Goal: Task Accomplishment & Management: Use online tool/utility

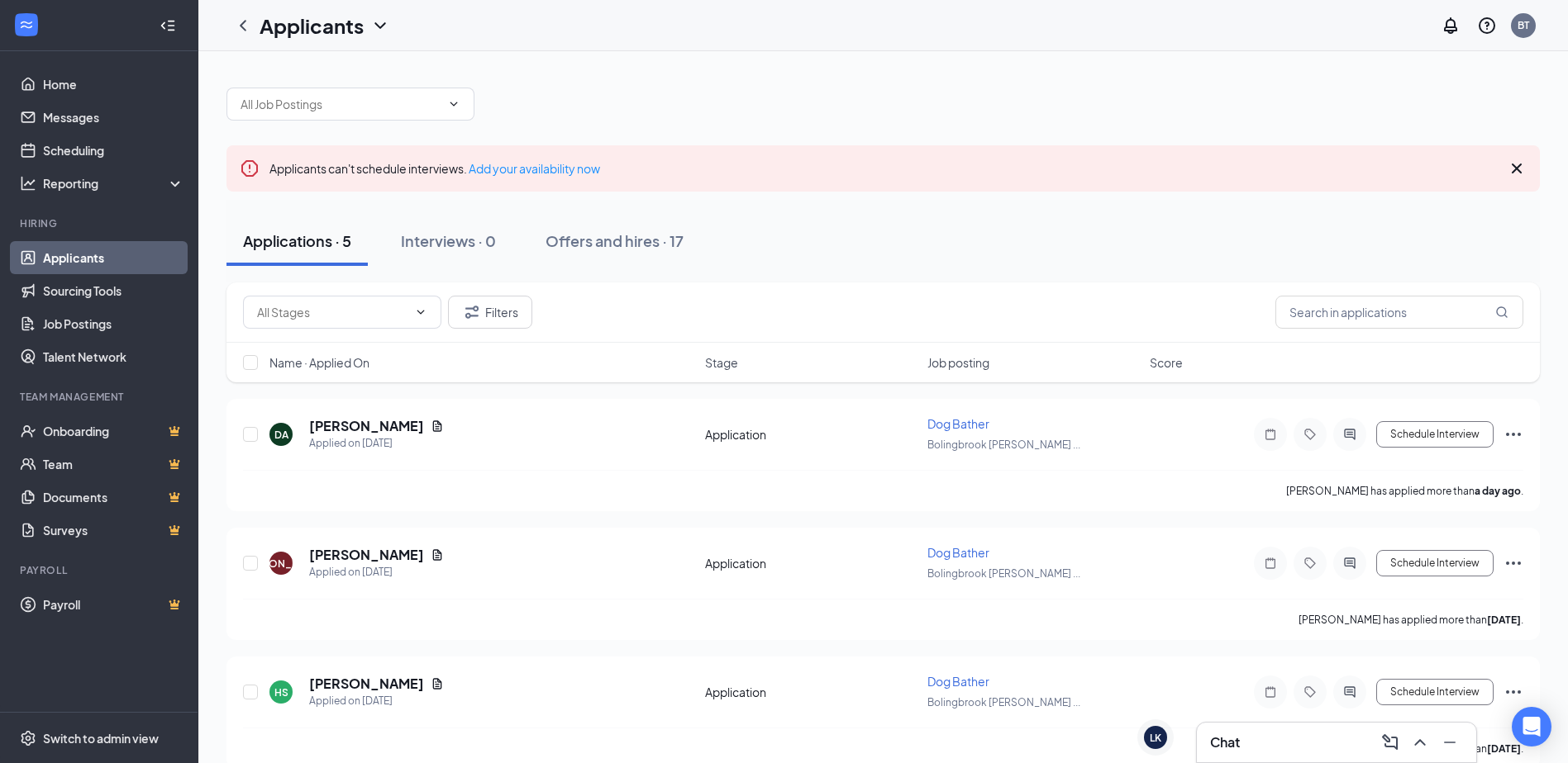
click at [1234, 740] on h3 "Chat" at bounding box center [1225, 742] width 30 height 18
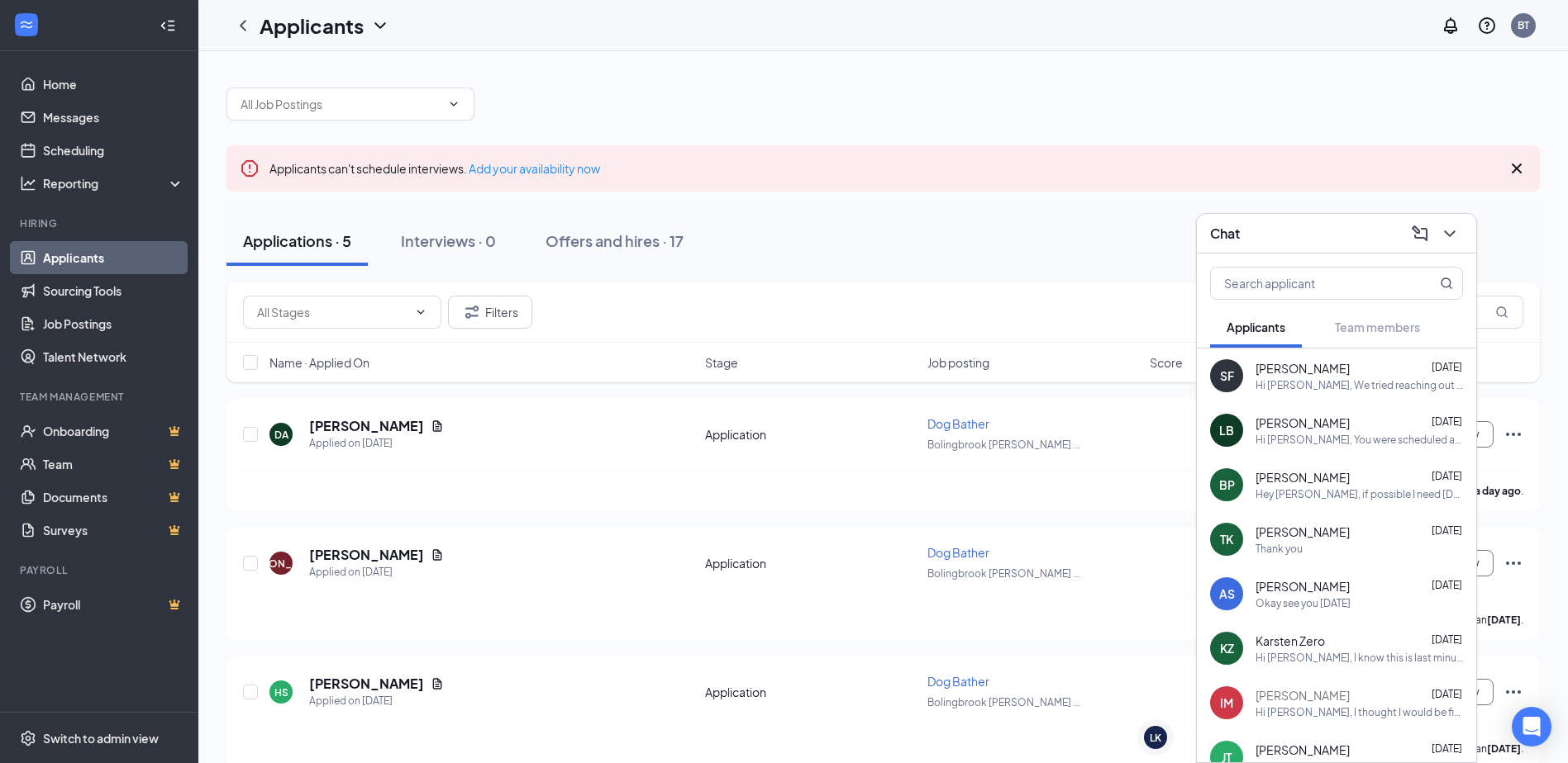
click at [1281, 367] on span "[PERSON_NAME]" at bounding box center [1303, 368] width 94 height 16
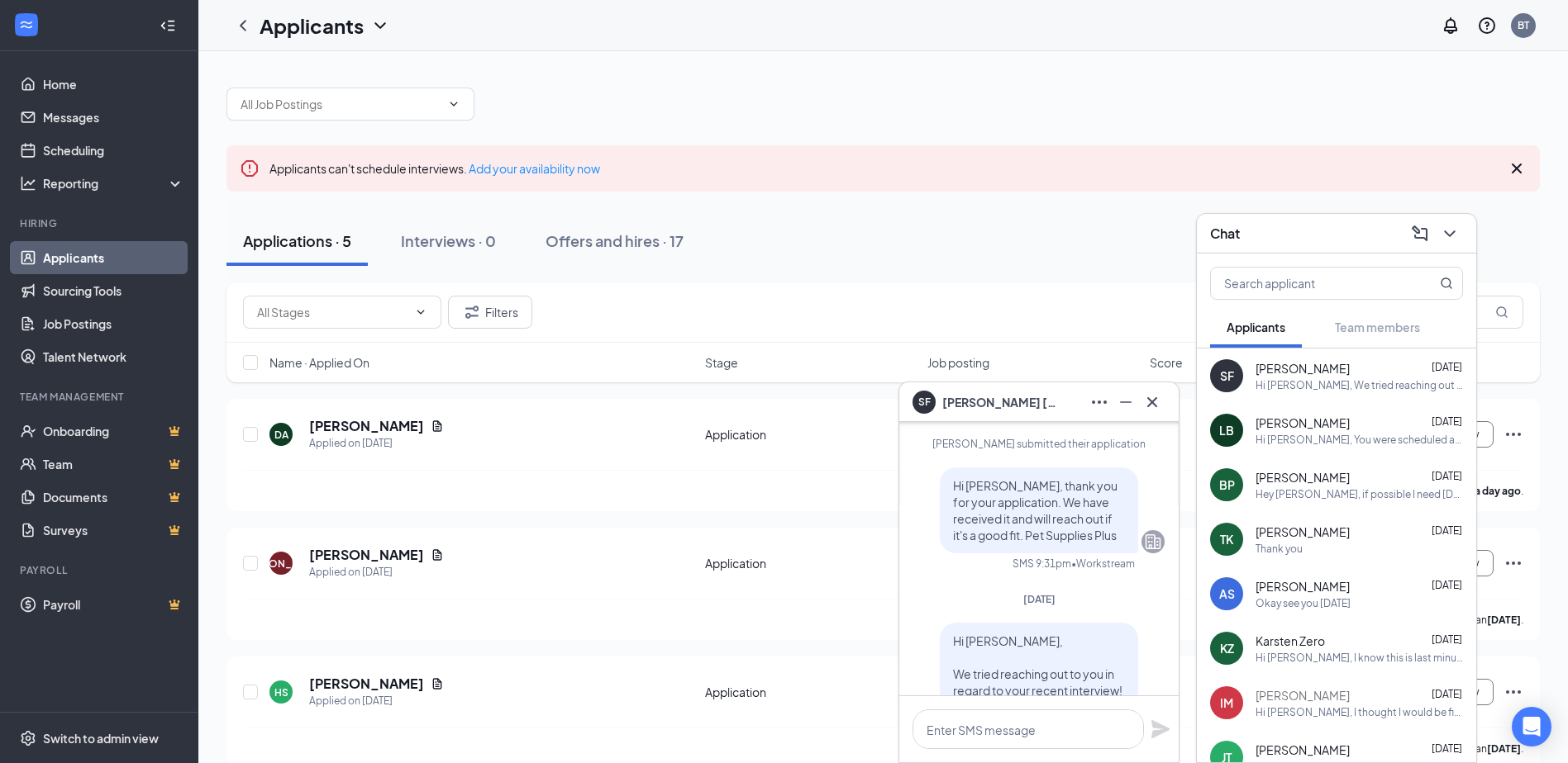
scroll to position [-248, 0]
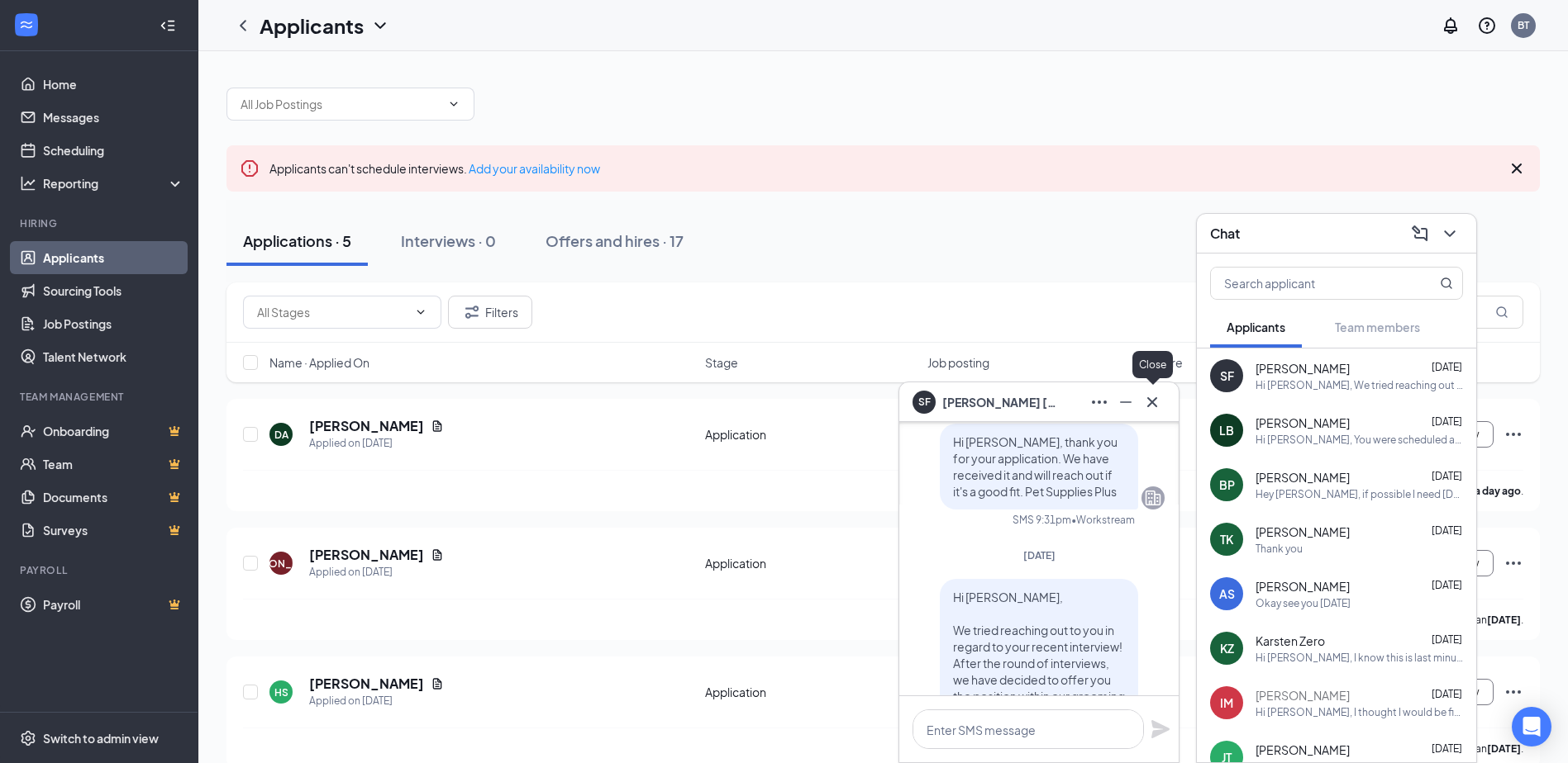
click at [1160, 397] on icon "Cross" at bounding box center [1152, 402] width 20 height 20
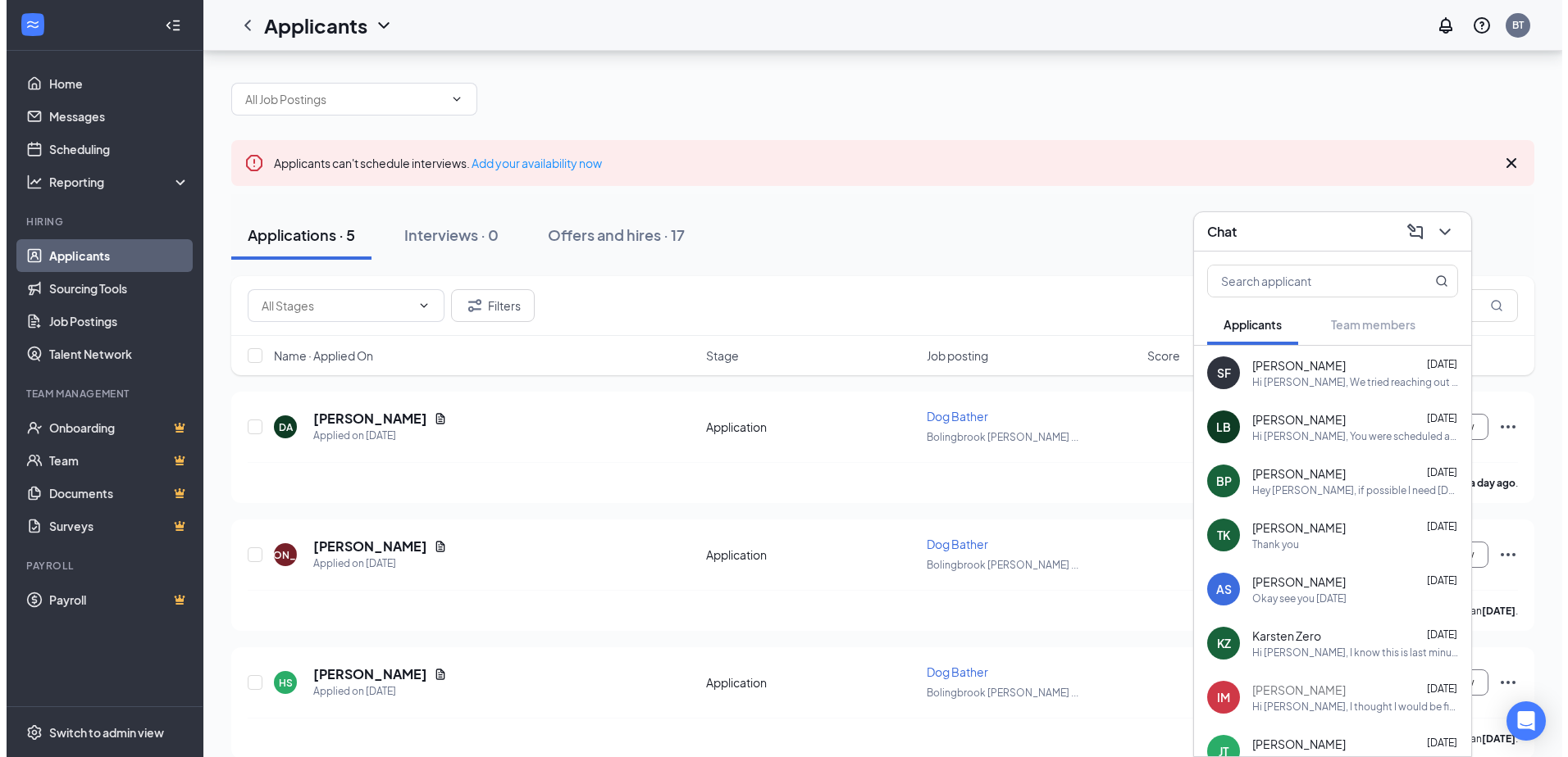
scroll to position [0, 0]
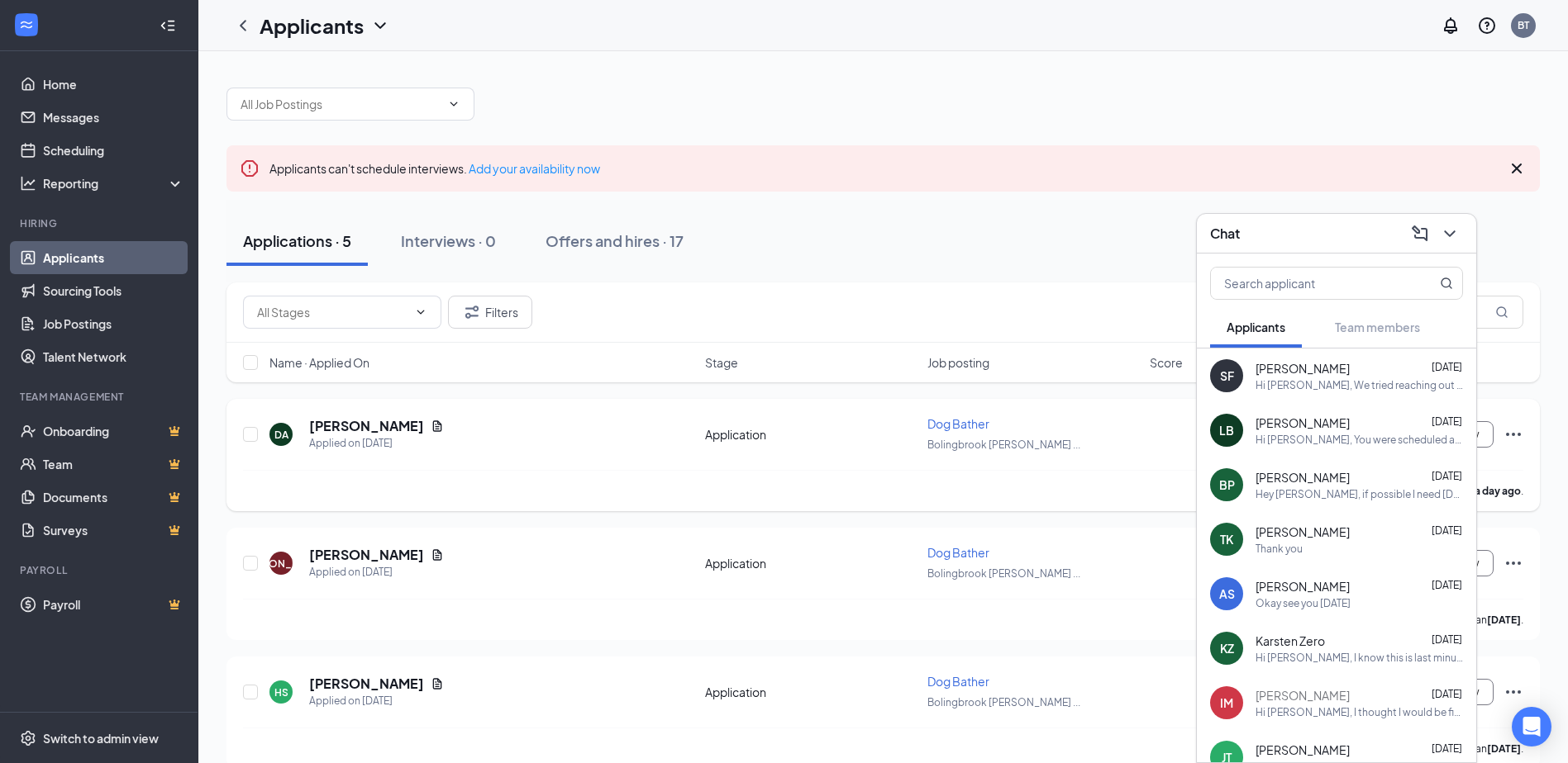
click at [431, 431] on icon "Document" at bounding box center [437, 427] width 13 height 13
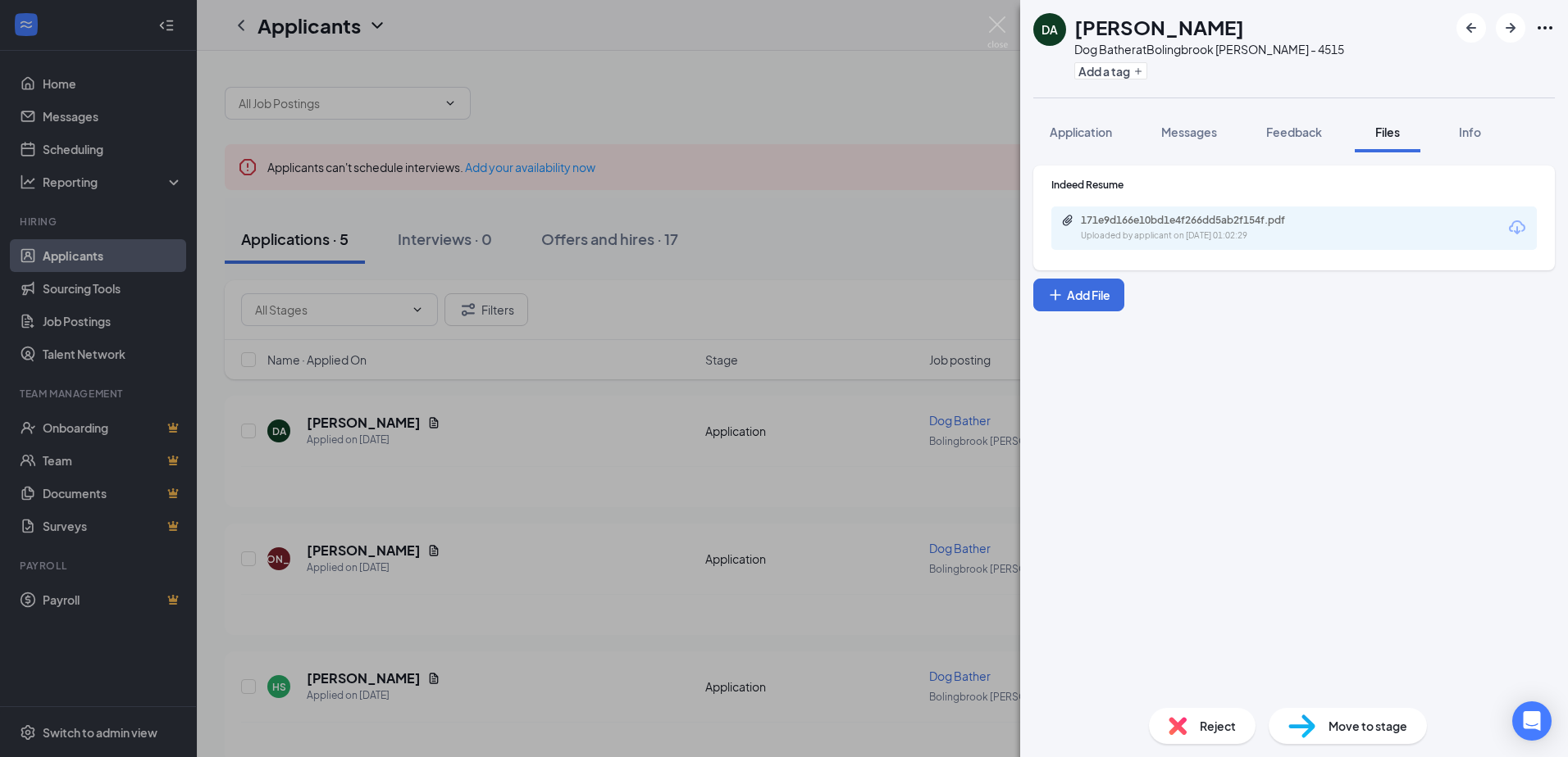
click at [1146, 220] on div "171e9d166e10bd1e4f266dd5ab2f154f.pdf" at bounding box center [1195, 220] width 230 height 13
click at [651, 441] on div "DA [PERSON_NAME] Dog Bather at [GEOGRAPHIC_DATA] [PERSON_NAME] - 4515 Add a tag…" at bounding box center [784, 378] width 1568 height 757
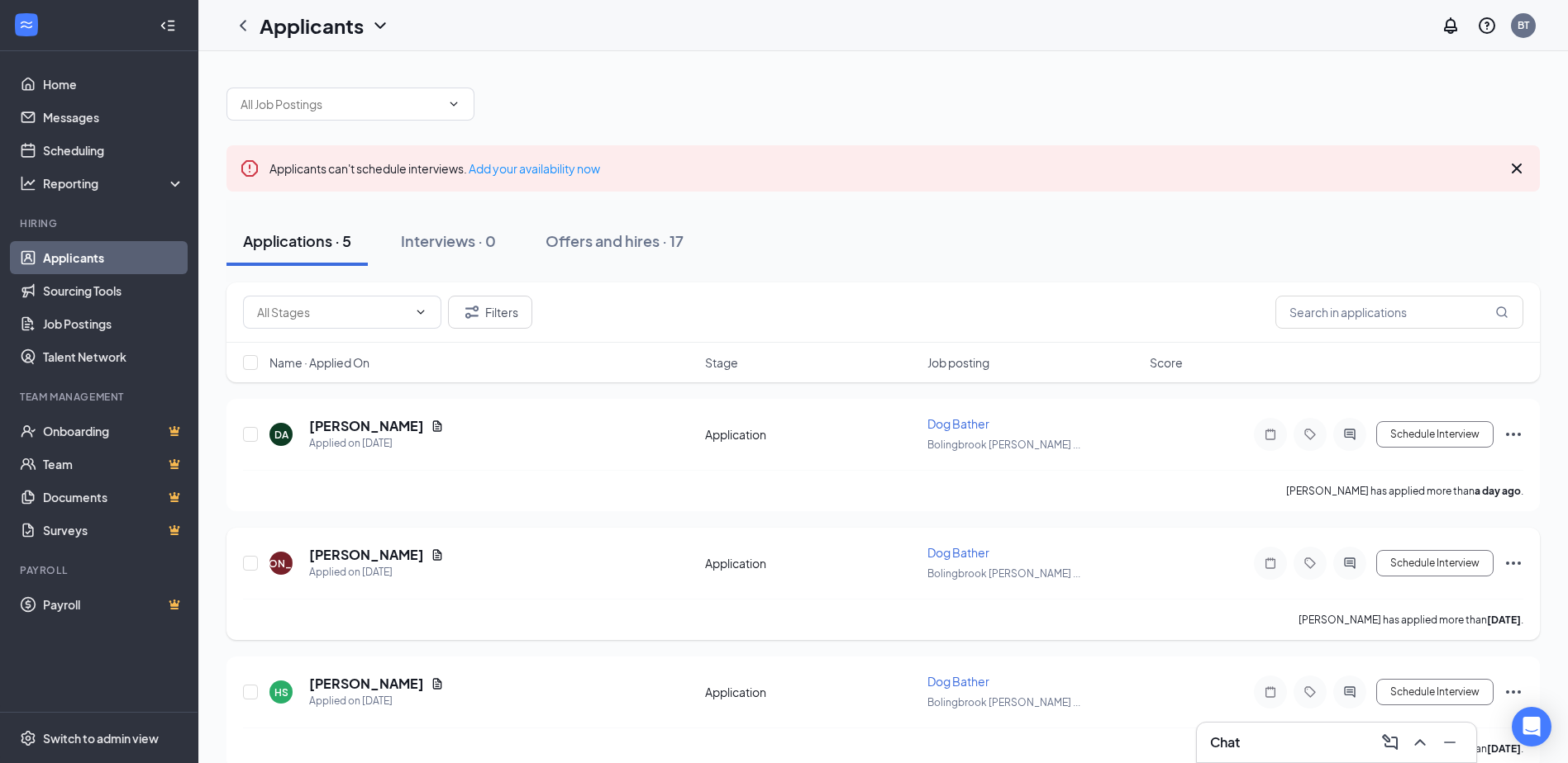
click at [434, 562] on div "[PERSON_NAME]" at bounding box center [377, 554] width 135 height 18
click at [439, 559] on icon "Document" at bounding box center [436, 554] width 9 height 11
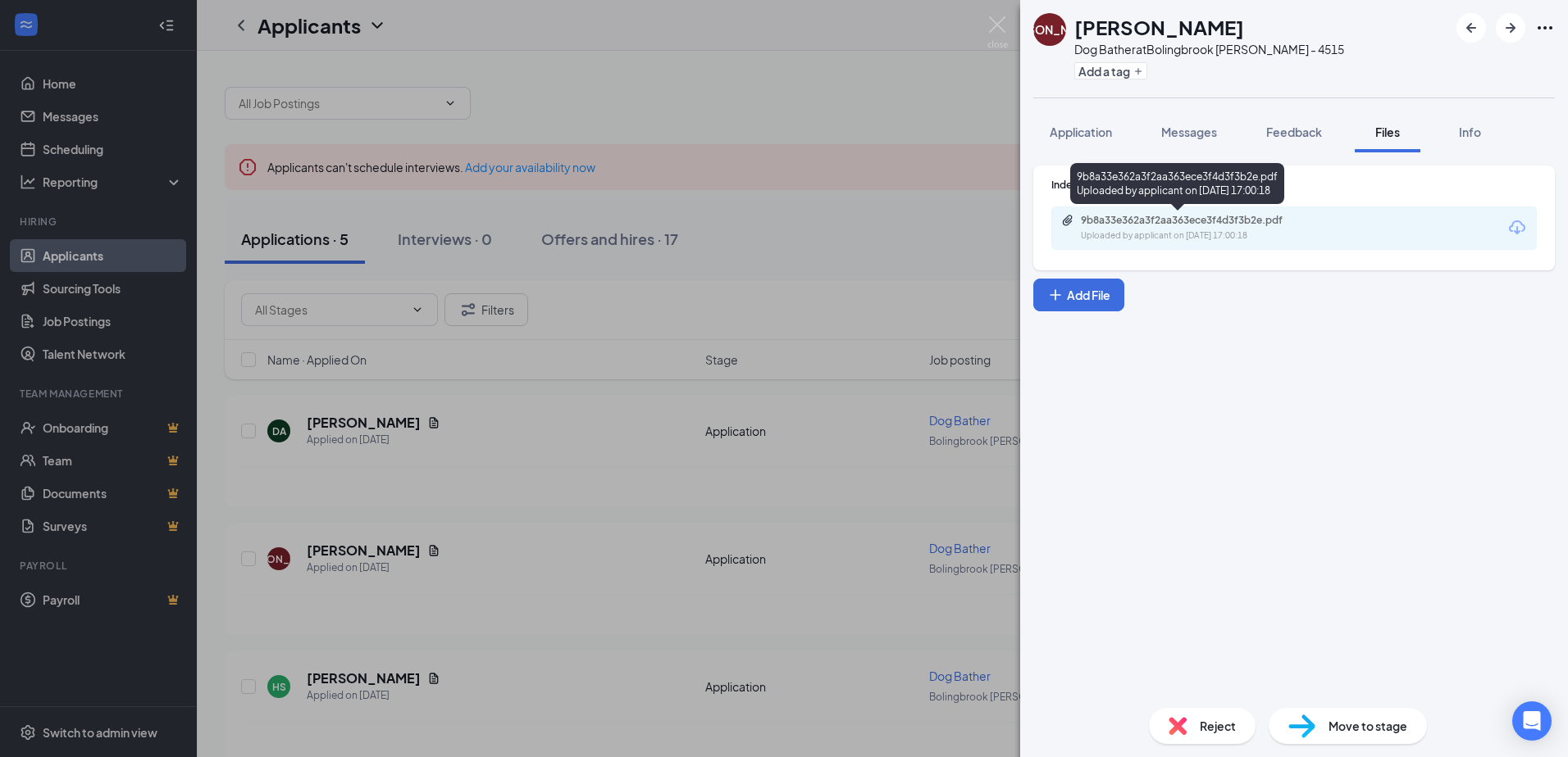
click at [1175, 221] on div "9b8a33e362a3f2aa363ece3f4d3f3b2e.pdf" at bounding box center [1195, 220] width 230 height 13
drag, startPoint x: 600, startPoint y: 526, endPoint x: 532, endPoint y: 624, distance: 119.3
click at [589, 544] on div "[PERSON_NAME] [PERSON_NAME] Dog Bather at [GEOGRAPHIC_DATA] [PERSON_NAME] - 451…" at bounding box center [784, 378] width 1568 height 757
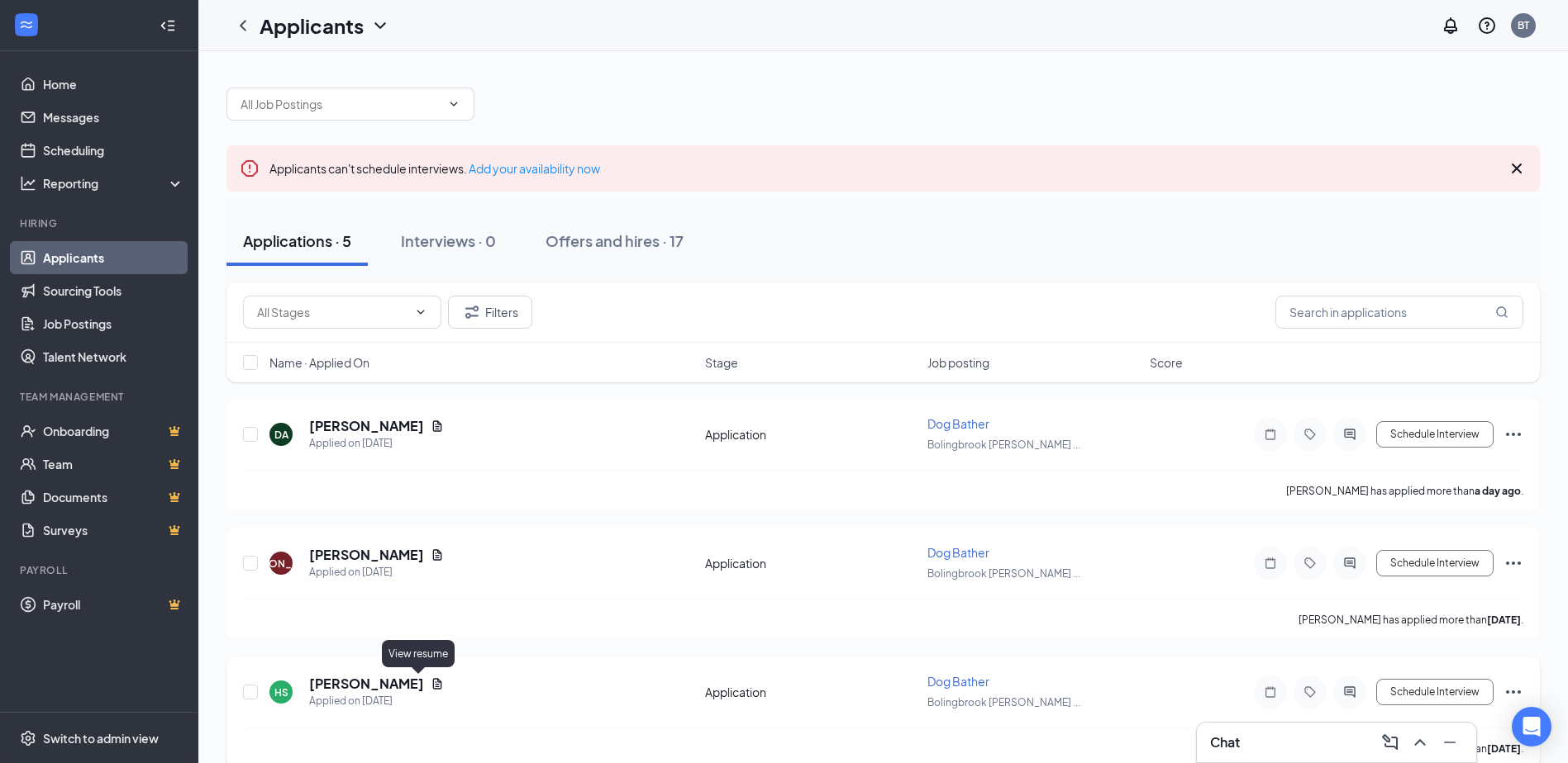
click at [433, 684] on icon "Document" at bounding box center [436, 683] width 9 height 11
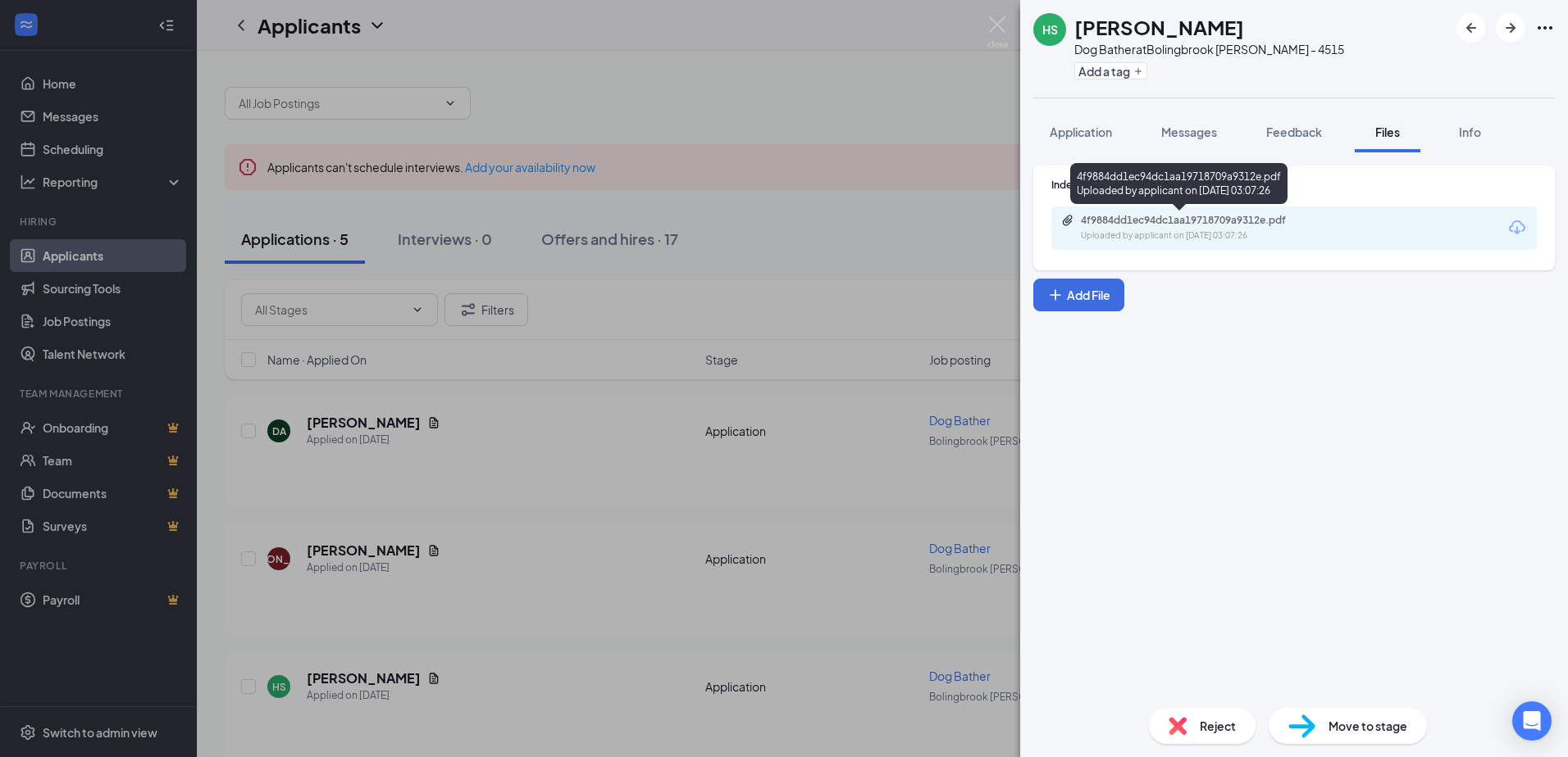
click at [1168, 218] on div "4f9884dd1ec94dc1aa19718709a9312e.pdf" at bounding box center [1195, 220] width 230 height 13
